Goal: Use online tool/utility

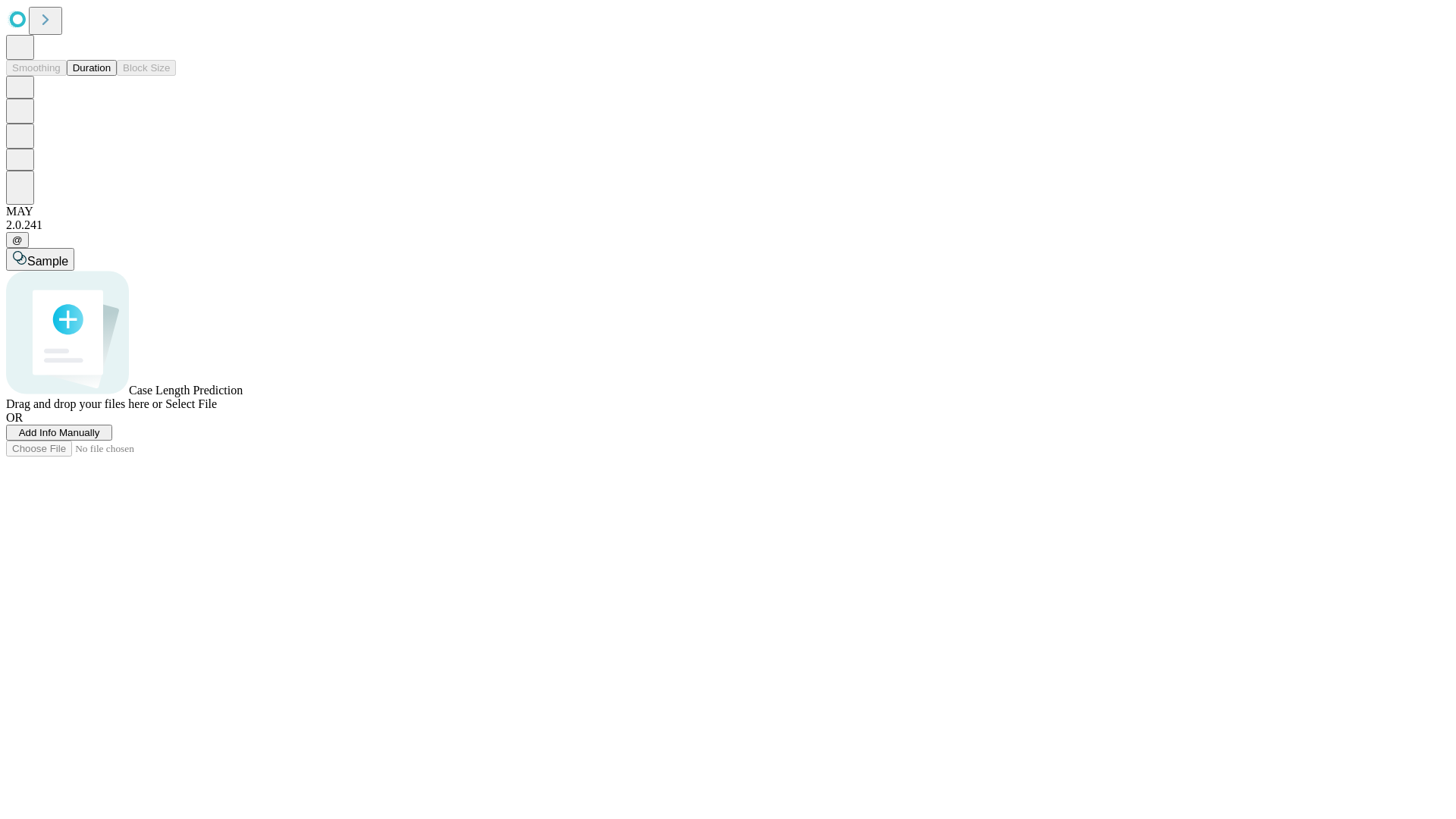
click at [111, 75] on button "Duration" at bounding box center [91, 68] width 50 height 16
click at [68, 255] on span "Sample" at bounding box center [47, 261] width 41 height 13
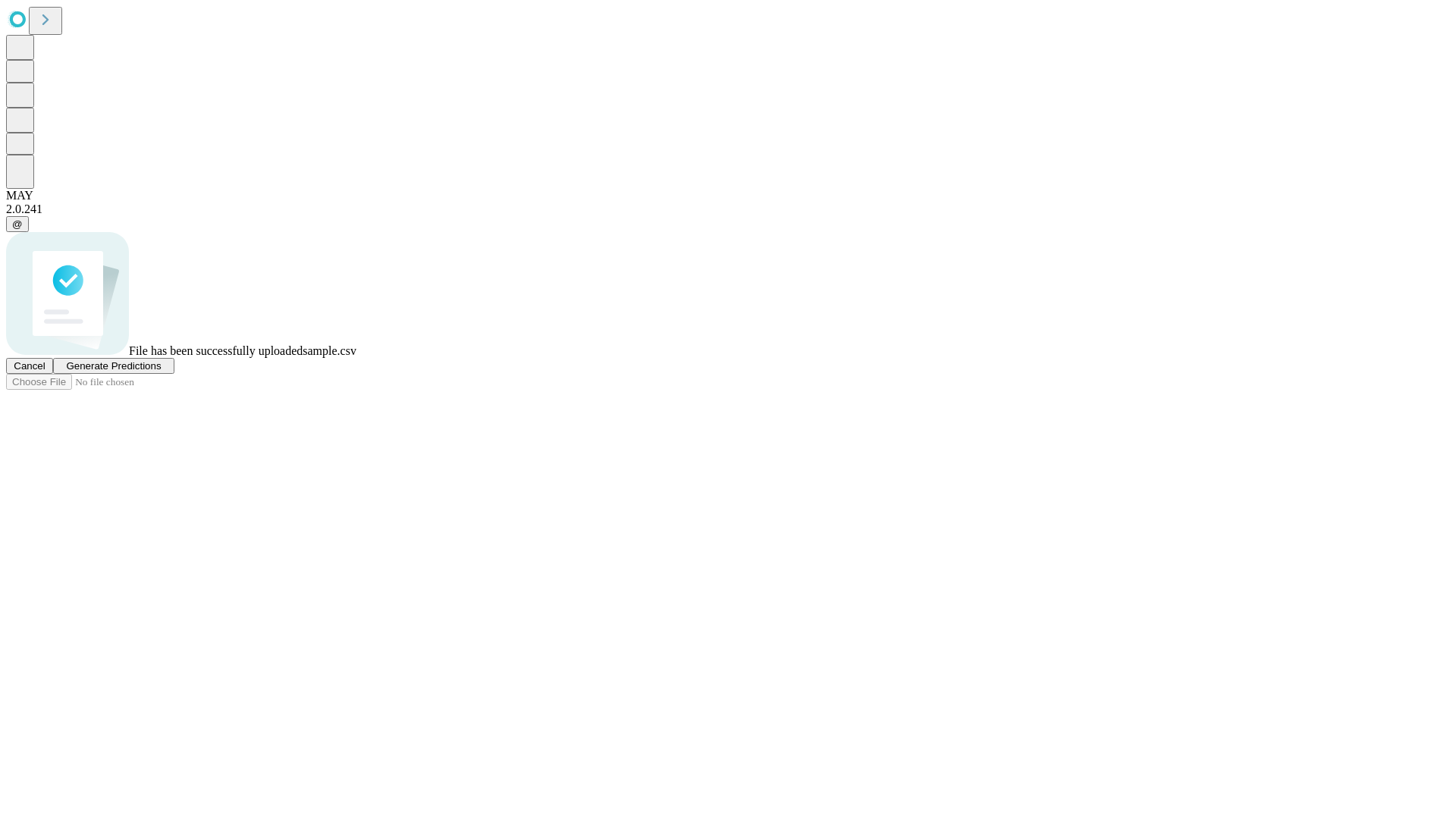
click at [161, 372] on span "Generate Predictions" at bounding box center [114, 365] width 95 height 12
